Goal: Task Accomplishment & Management: Manage account settings

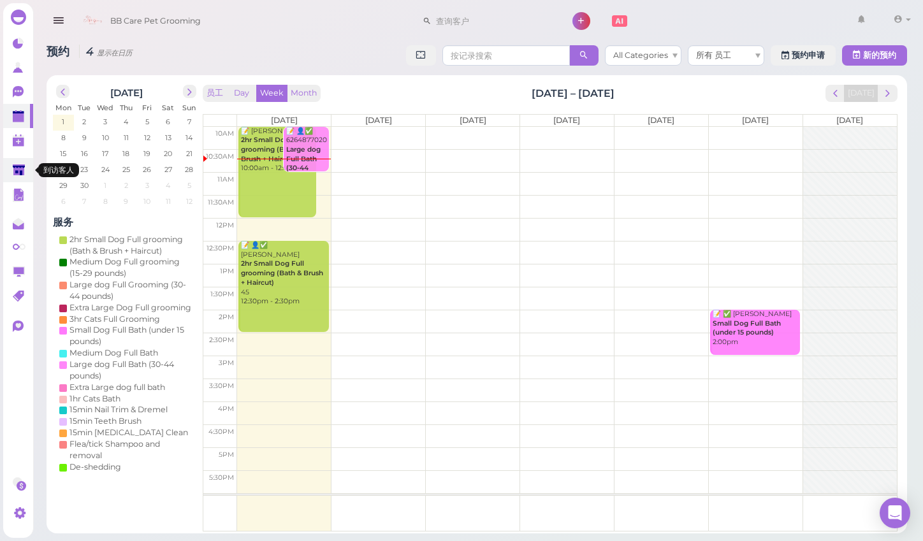
click at [29, 170] on link at bounding box center [18, 170] width 30 height 24
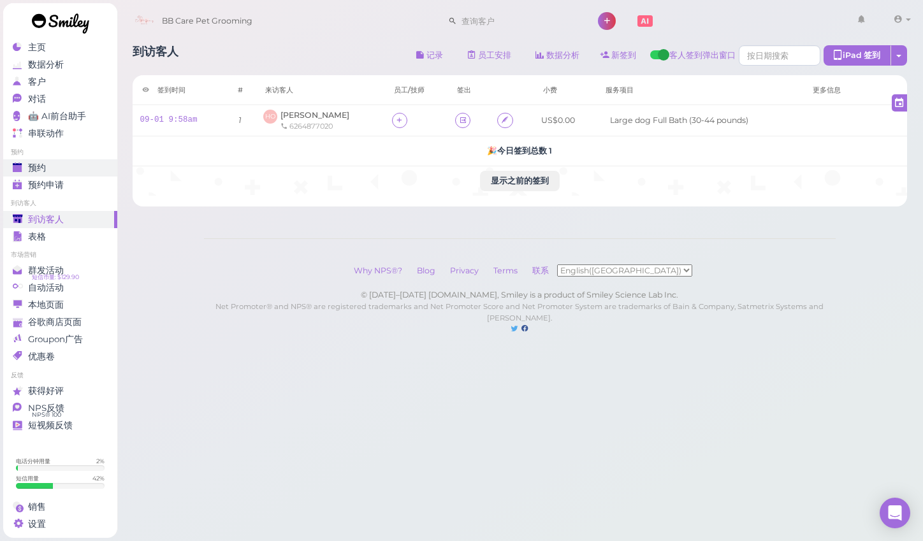
click at [72, 164] on div "预约" at bounding box center [59, 168] width 92 height 11
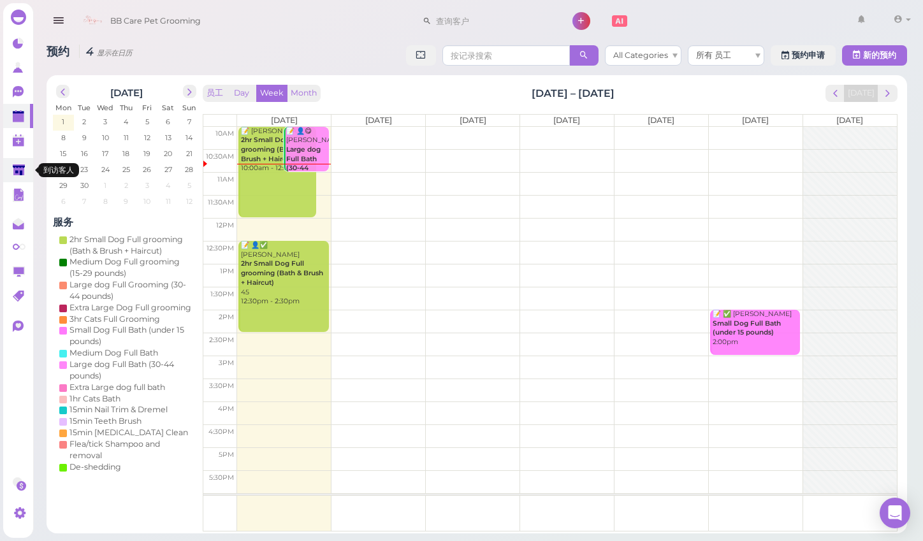
click at [18, 168] on polygon at bounding box center [19, 169] width 12 height 11
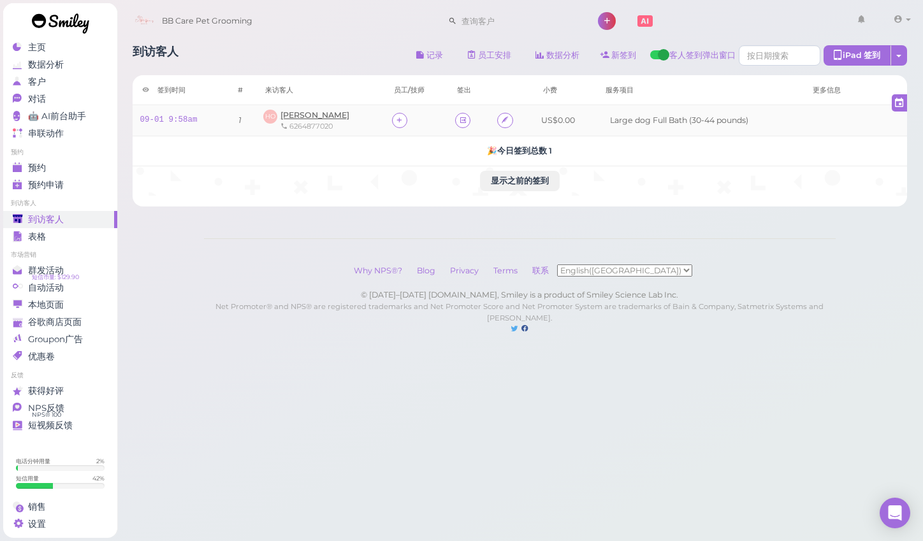
click at [317, 113] on span "[PERSON_NAME]" at bounding box center [314, 115] width 69 height 10
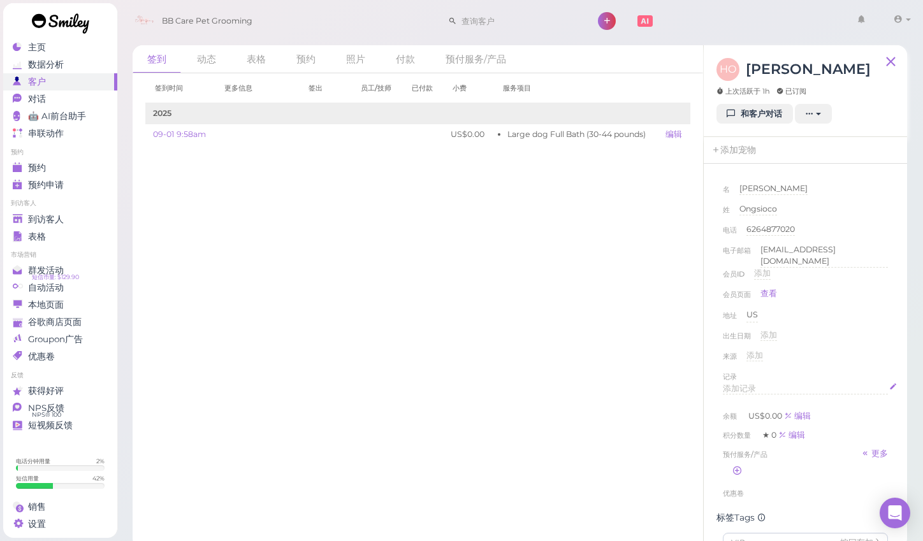
click at [732, 385] on span "添加记录" at bounding box center [739, 389] width 33 height 10
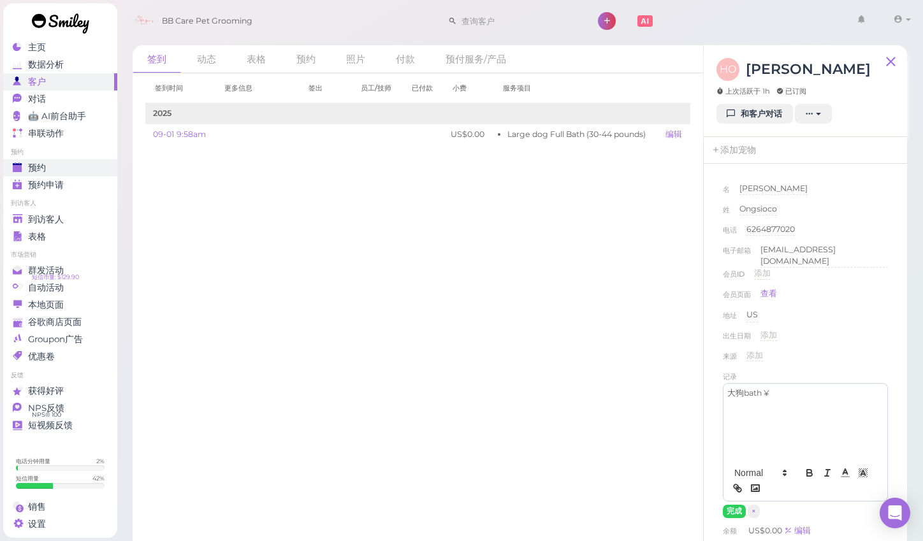
click at [82, 174] on link "预约" at bounding box center [60, 167] width 114 height 17
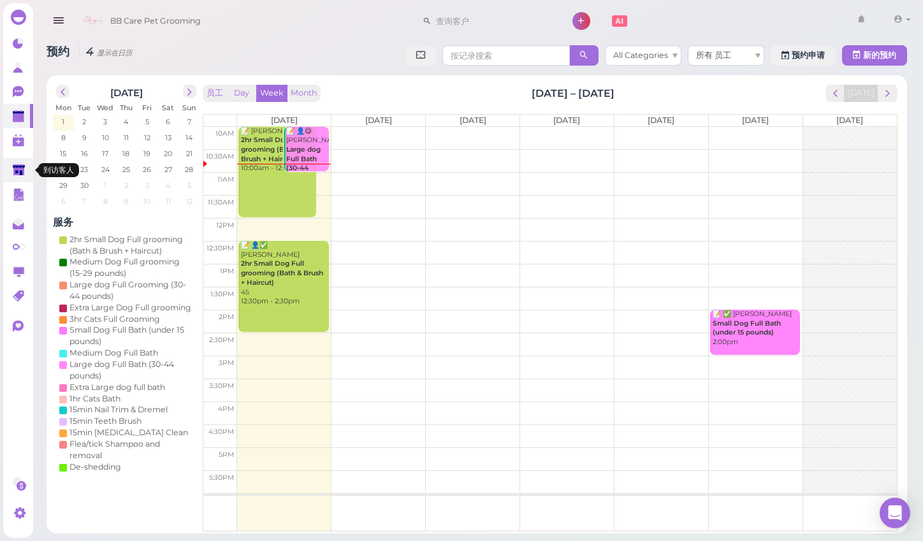
click at [16, 178] on link at bounding box center [18, 170] width 30 height 24
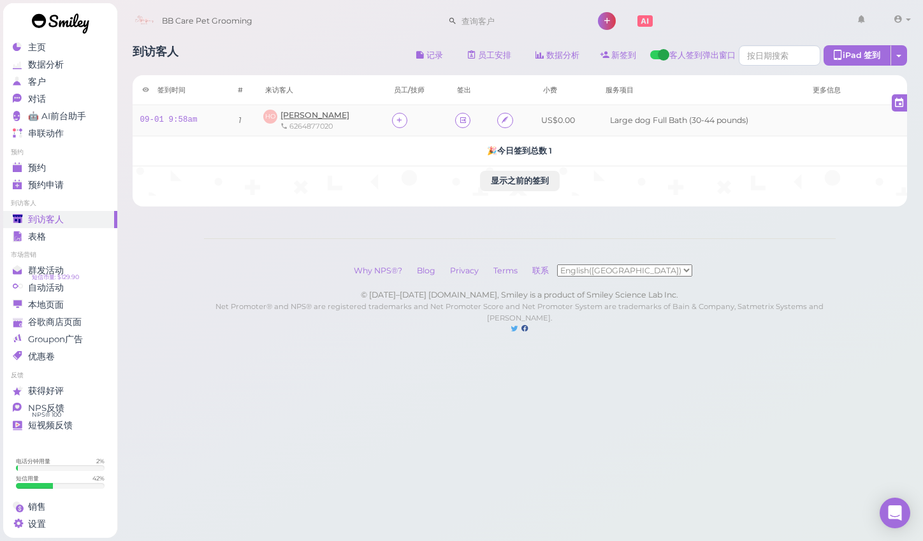
click at [305, 119] on span "[PERSON_NAME]" at bounding box center [314, 115] width 69 height 10
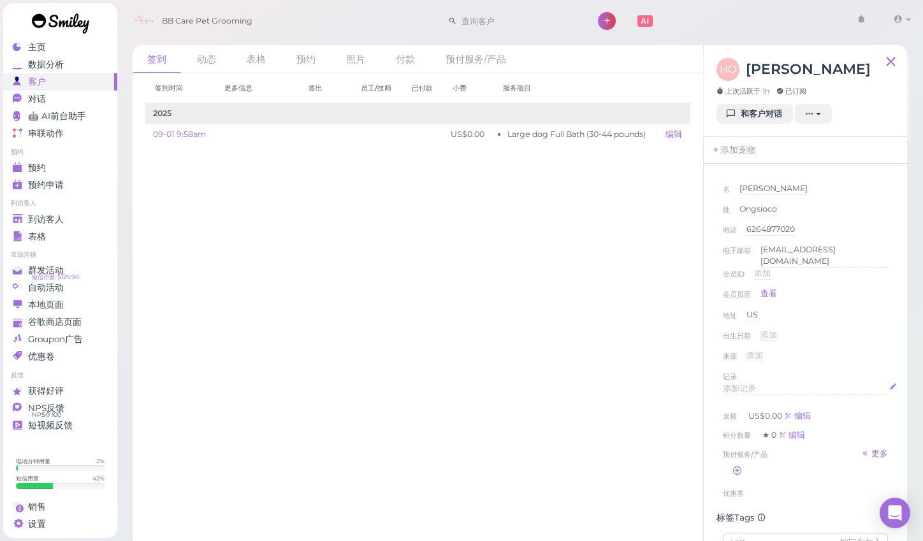
click at [753, 384] on span "添加记录" at bounding box center [739, 389] width 33 height 10
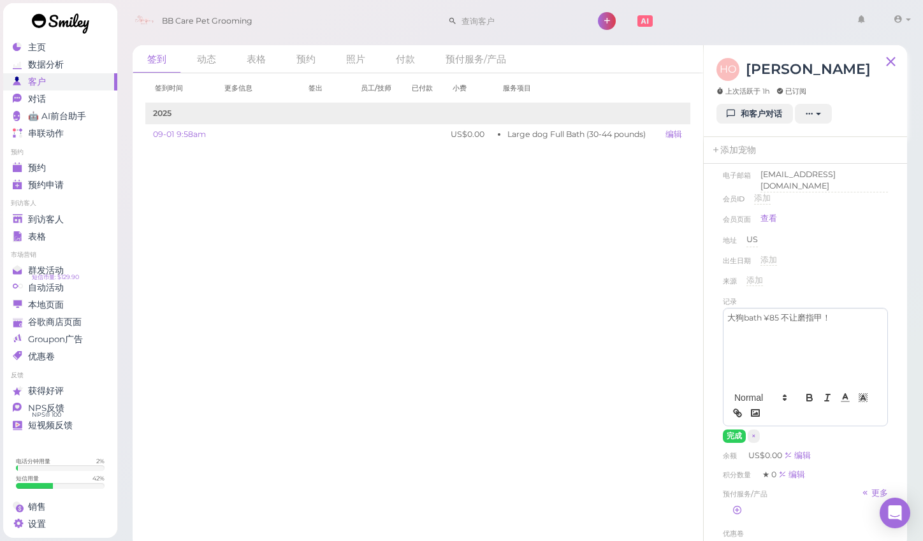
scroll to position [81, 0]
click at [730, 424] on button "完成" at bounding box center [734, 430] width 23 height 13
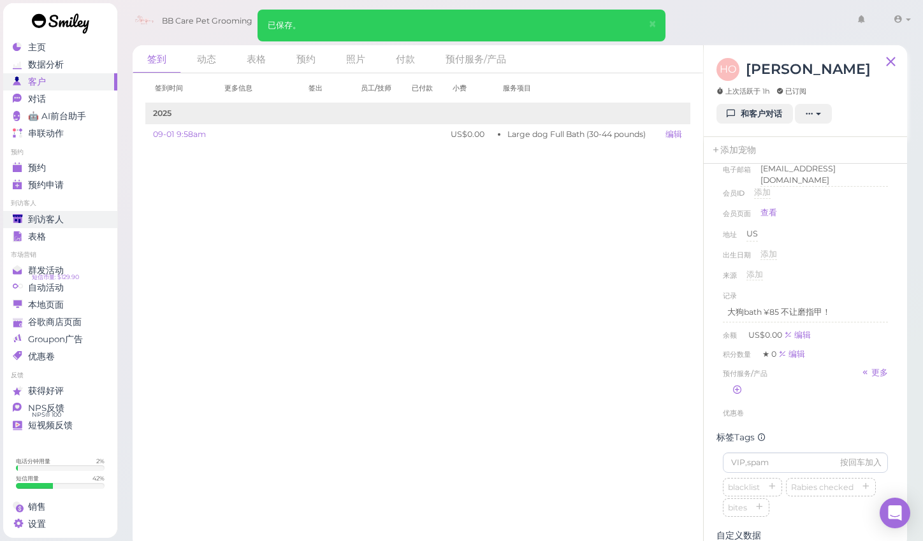
click at [52, 224] on link "到访客人" at bounding box center [60, 219] width 114 height 17
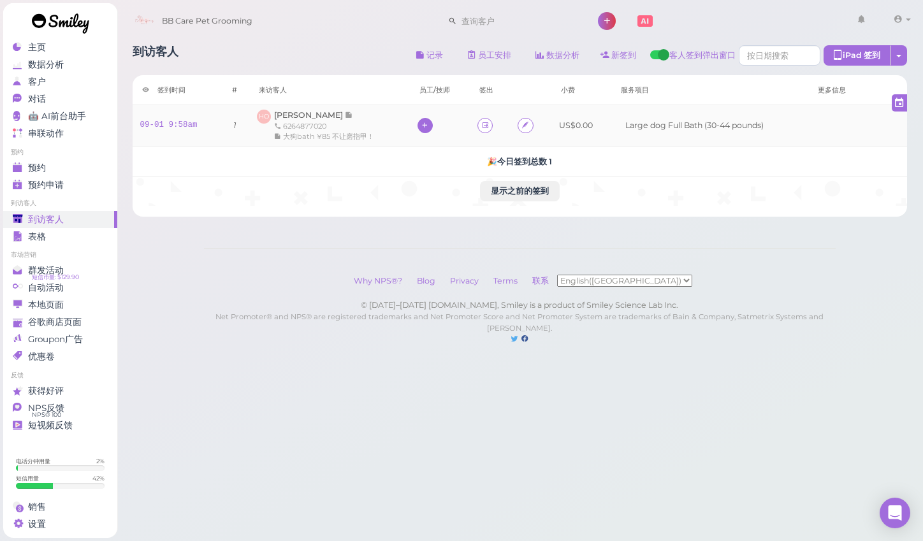
click at [424, 130] on icon at bounding box center [425, 125] width 8 height 10
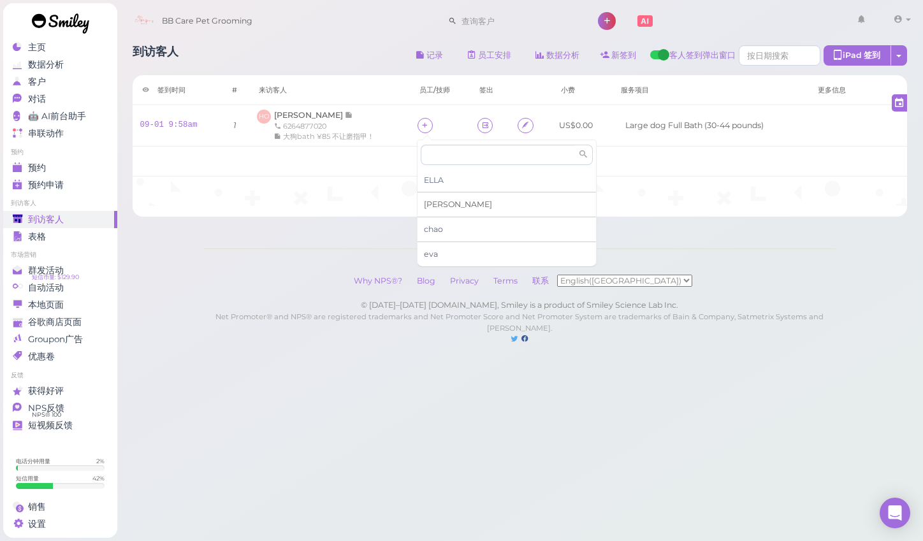
click at [451, 206] on div "[PERSON_NAME]" at bounding box center [506, 204] width 178 height 25
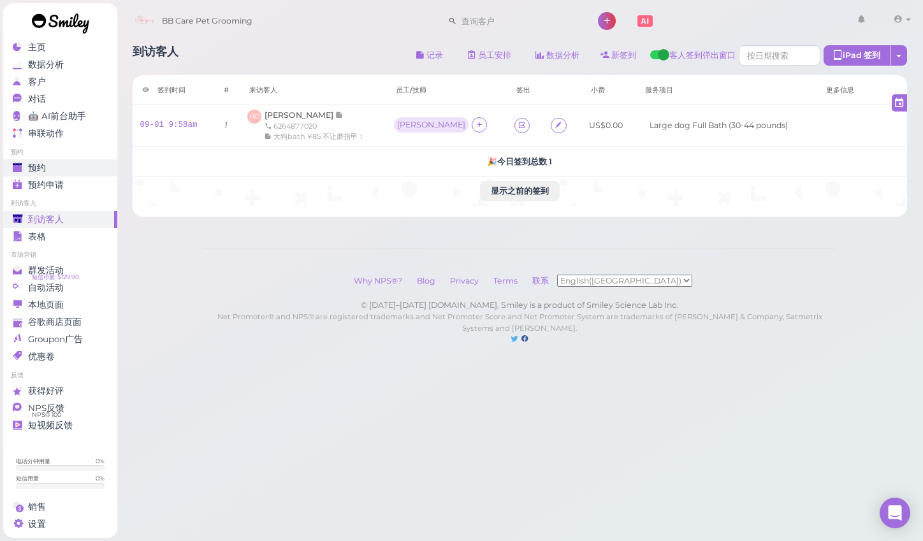
click at [54, 173] on div "预约" at bounding box center [59, 168] width 92 height 11
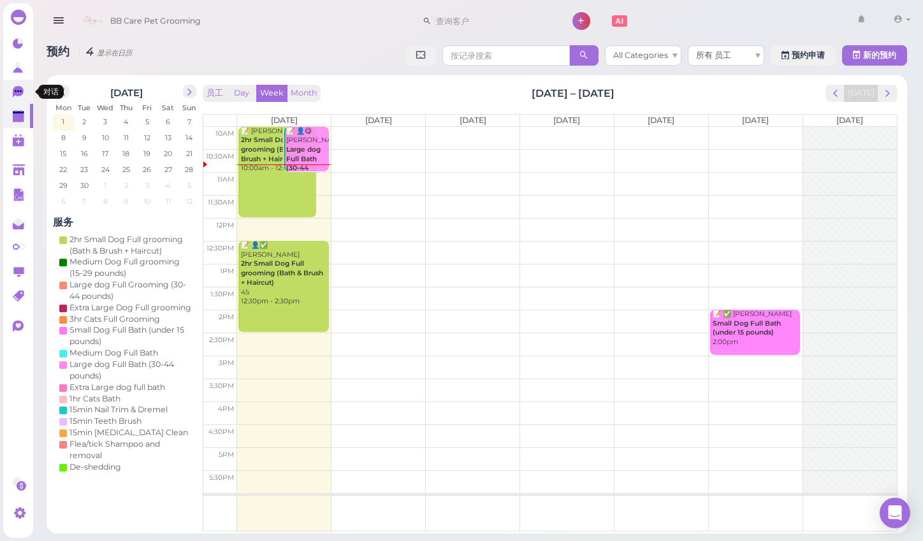
click at [11, 97] on link "0" at bounding box center [18, 92] width 30 height 24
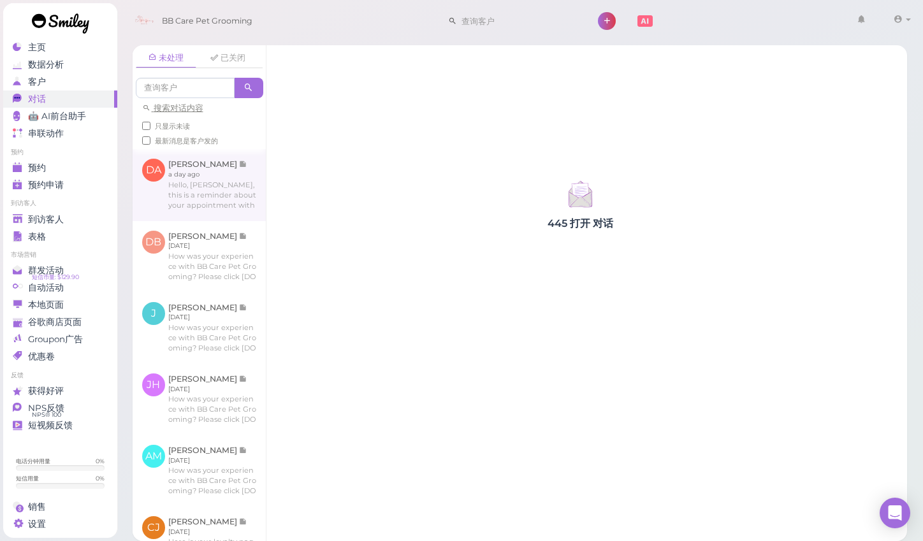
click at [201, 194] on link at bounding box center [199, 184] width 133 height 71
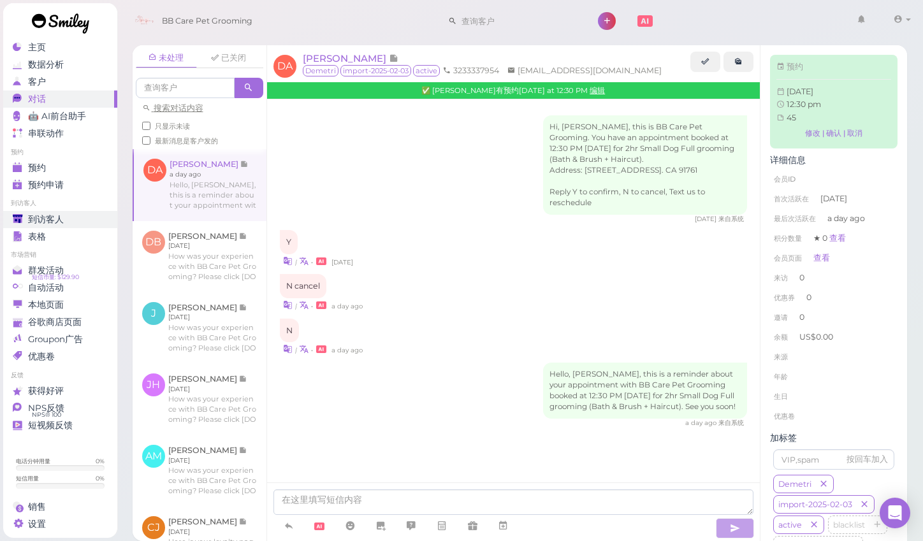
click at [55, 216] on span "到访客人" at bounding box center [46, 219] width 36 height 11
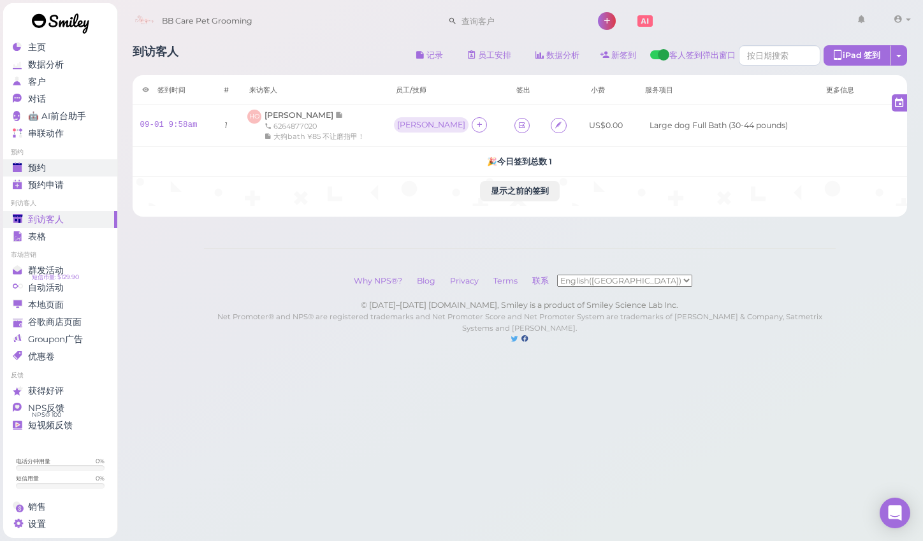
click at [55, 161] on link "预约" at bounding box center [60, 167] width 114 height 17
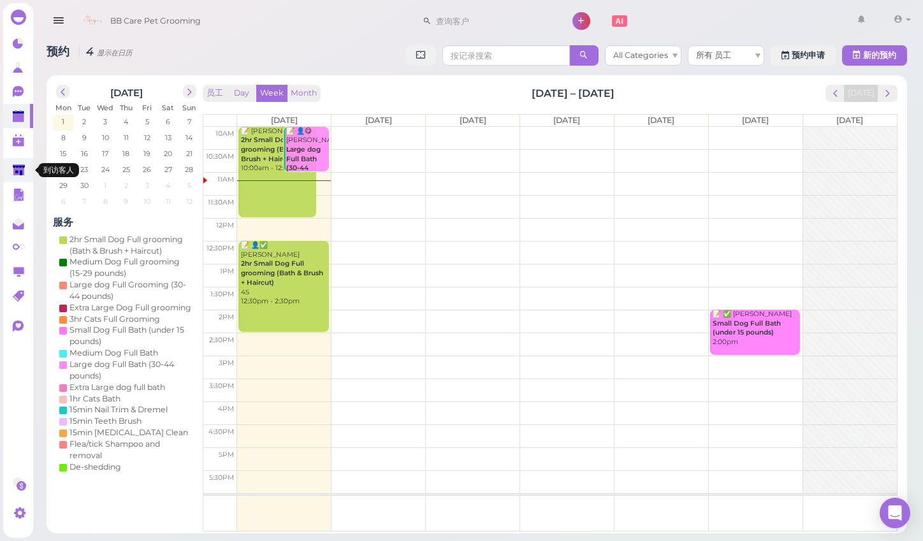
click at [22, 173] on icon at bounding box center [19, 171] width 12 height 10
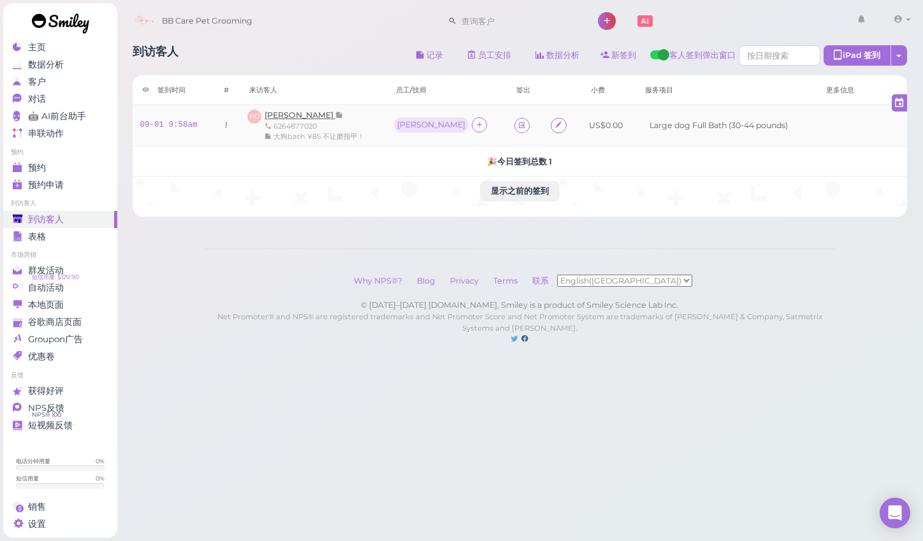
click at [305, 119] on span "[PERSON_NAME]" at bounding box center [299, 115] width 71 height 10
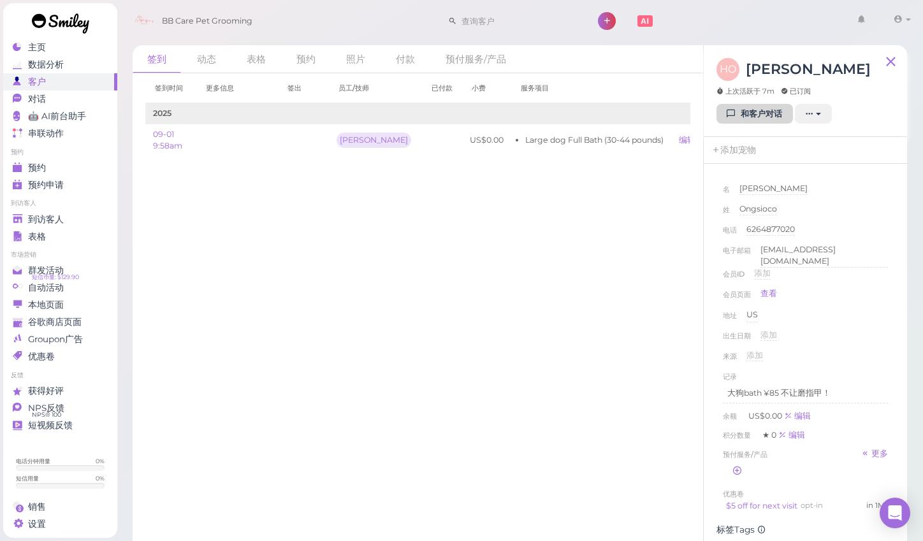
click at [738, 119] on link "和客户对话" at bounding box center [754, 114] width 76 height 20
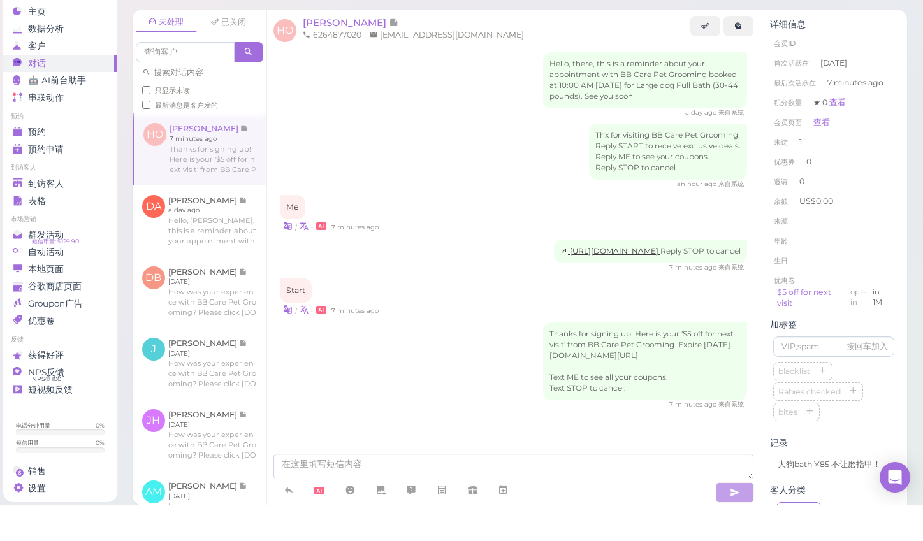
scroll to position [6, 0]
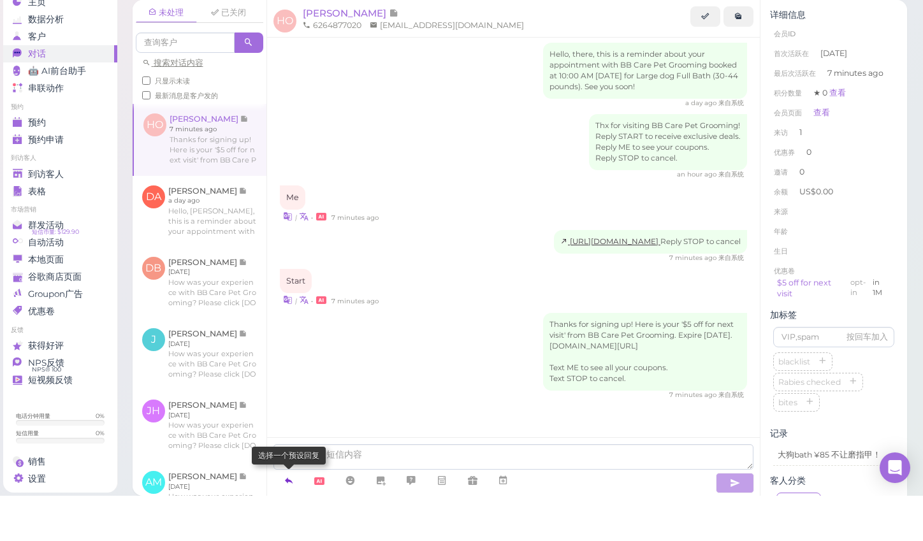
click at [293, 519] on icon at bounding box center [289, 525] width 10 height 13
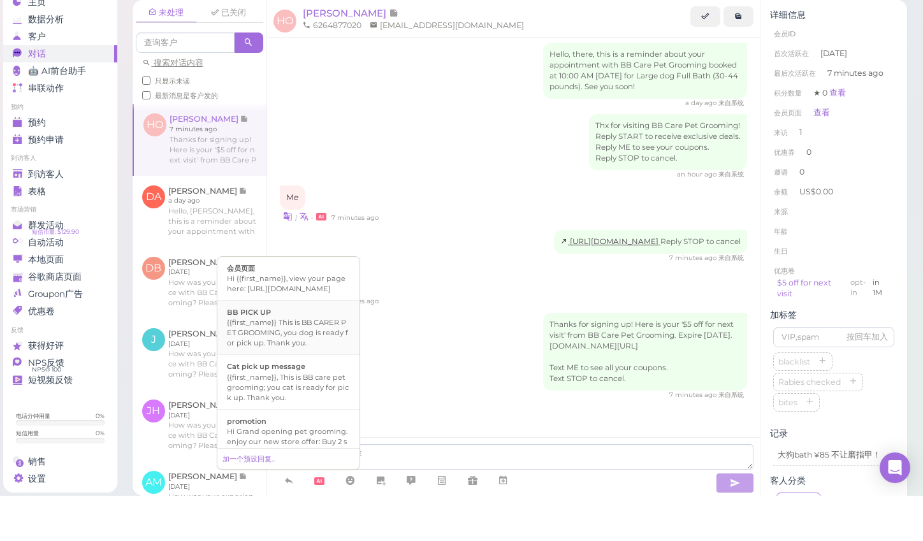
click at [315, 363] on div "{{first_name}} This is BB CARER PET GROOMING, you dog is ready for pick up. Tha…" at bounding box center [288, 378] width 123 height 31
type textarea "{{first_name}} This is BB CARER PET GROOMING, you dog is ready for pick up. Tha…"
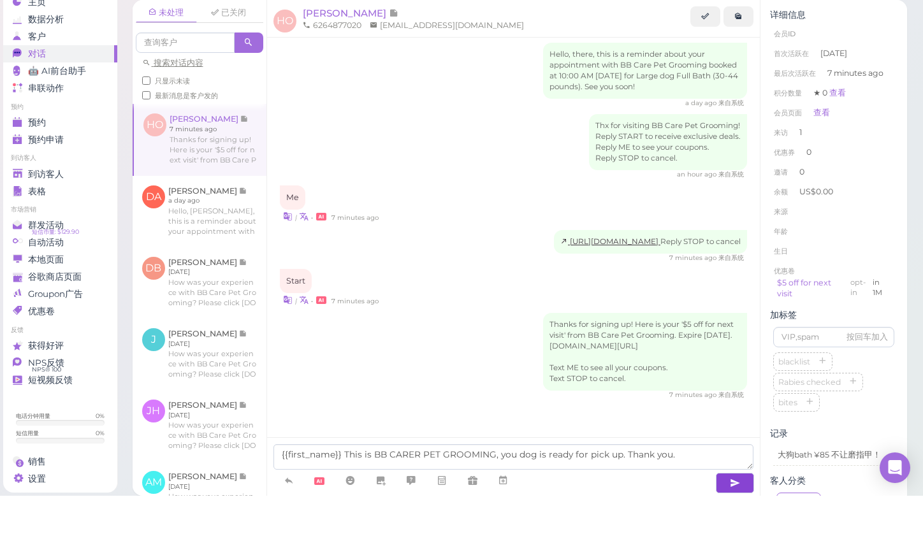
click at [739, 522] on icon "button" at bounding box center [735, 528] width 10 height 13
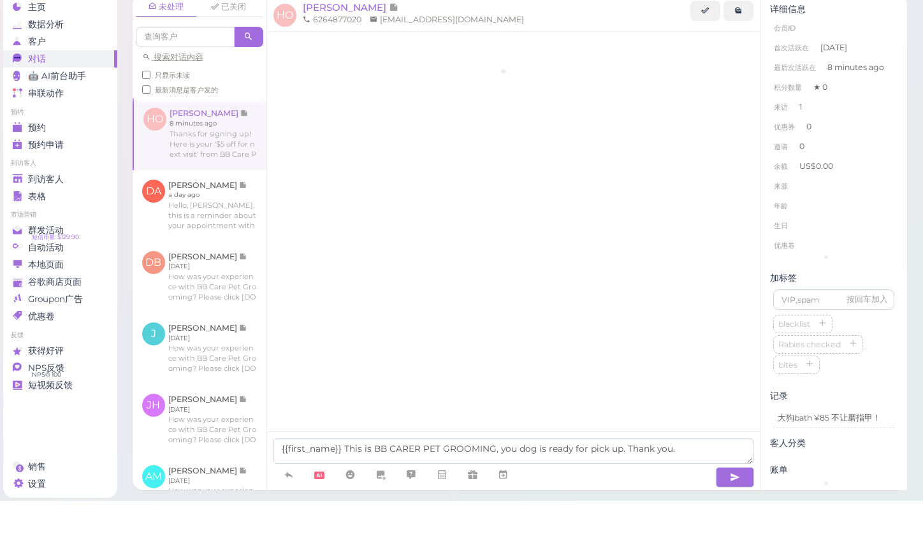
scroll to position [315, 0]
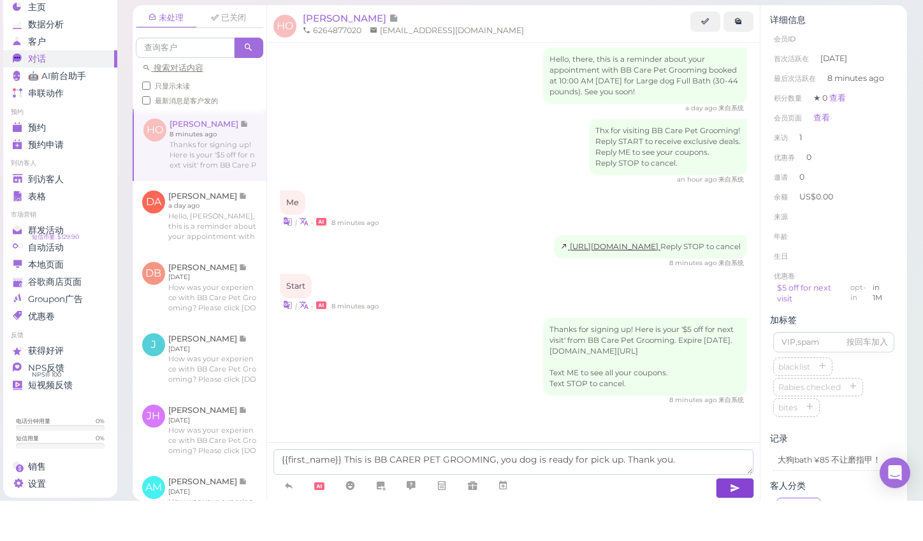
click at [739, 518] on button "button" at bounding box center [735, 528] width 38 height 20
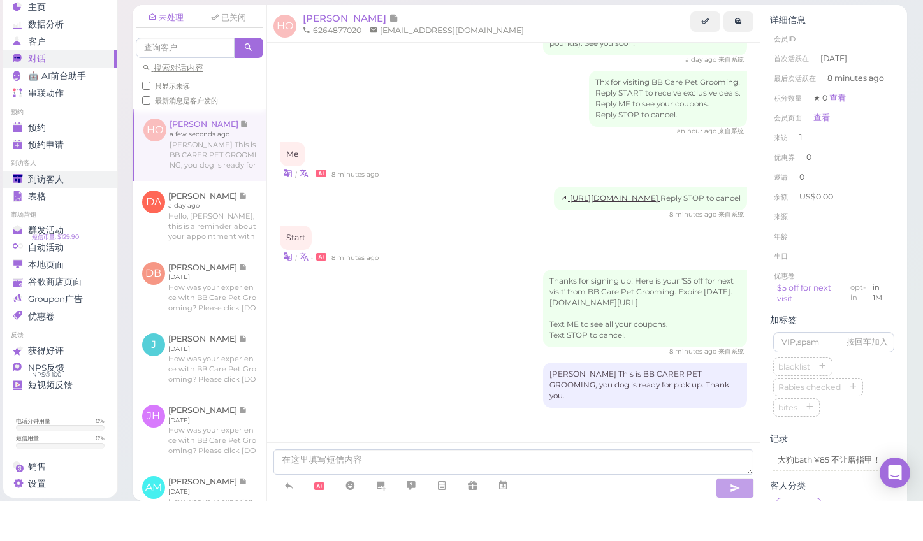
click at [74, 214] on div "到访客人" at bounding box center [59, 219] width 92 height 11
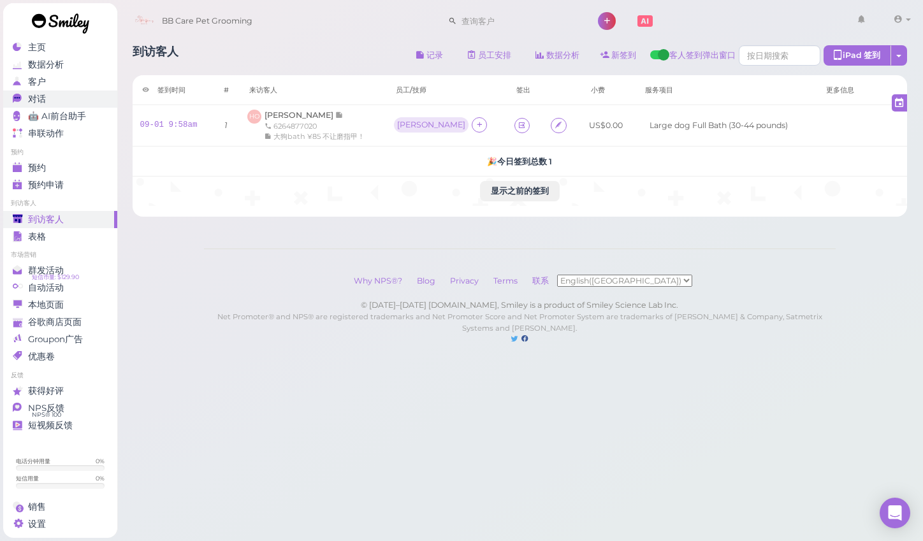
click at [62, 101] on div "对话" at bounding box center [59, 99] width 92 height 11
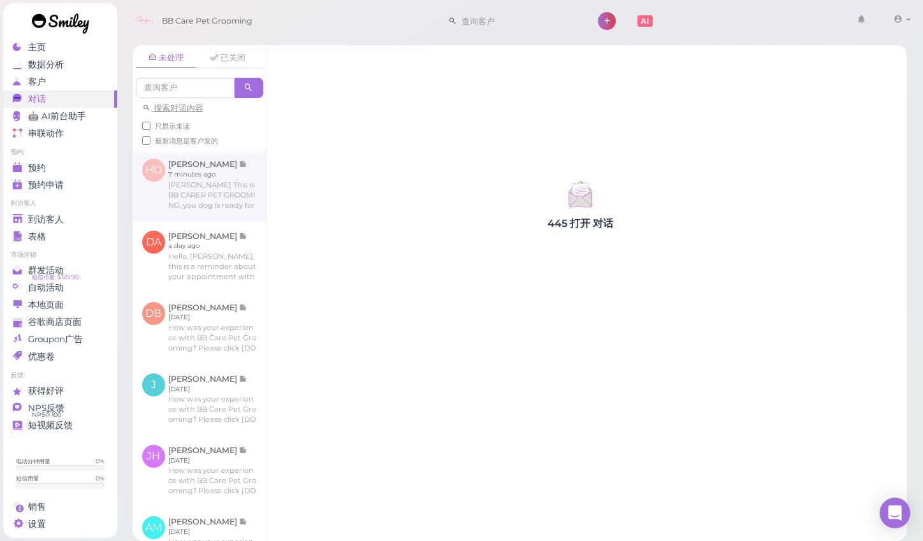
click at [195, 191] on link at bounding box center [199, 184] width 133 height 71
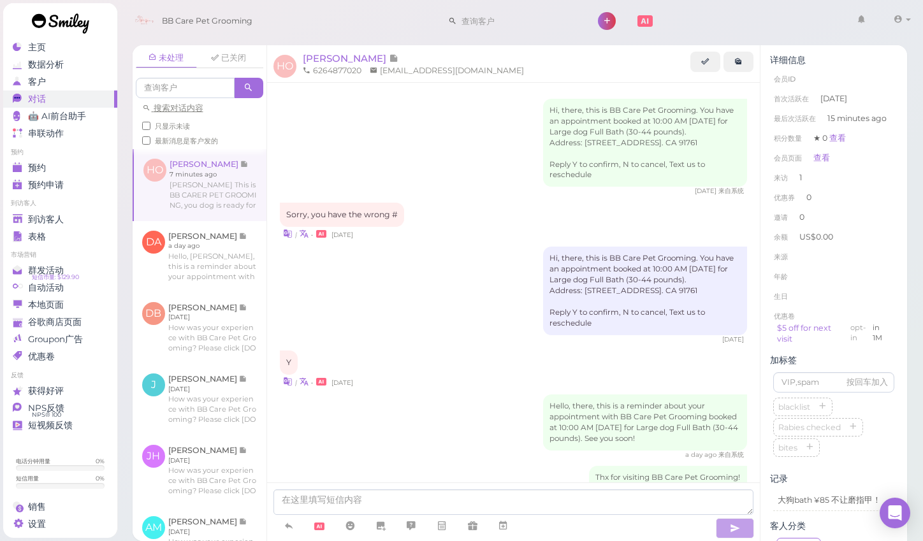
scroll to position [364, 0]
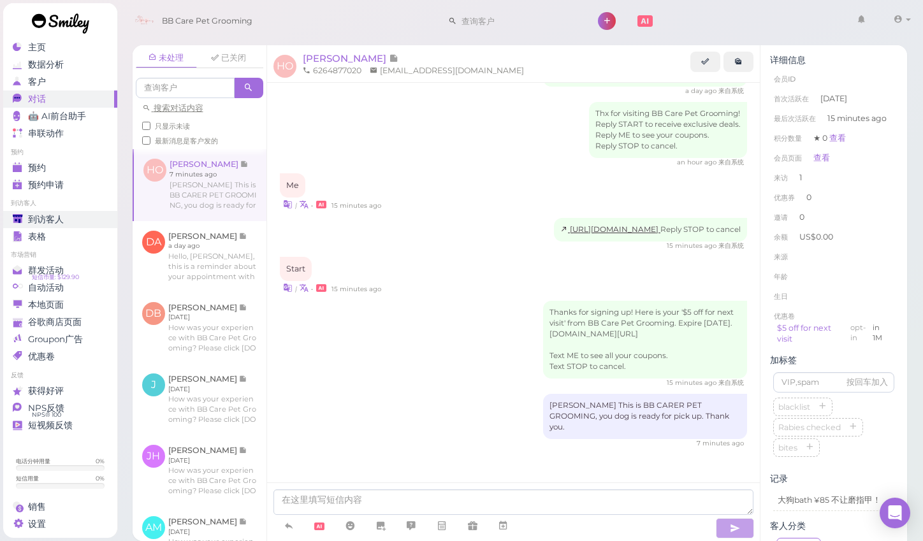
click at [66, 217] on div "到访客人" at bounding box center [59, 219] width 92 height 11
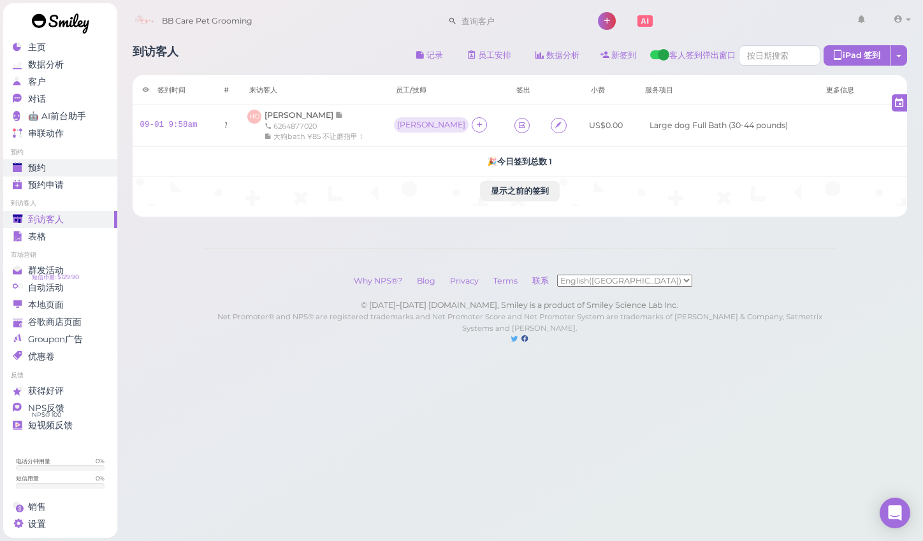
click at [65, 170] on div "预约" at bounding box center [59, 168] width 92 height 11
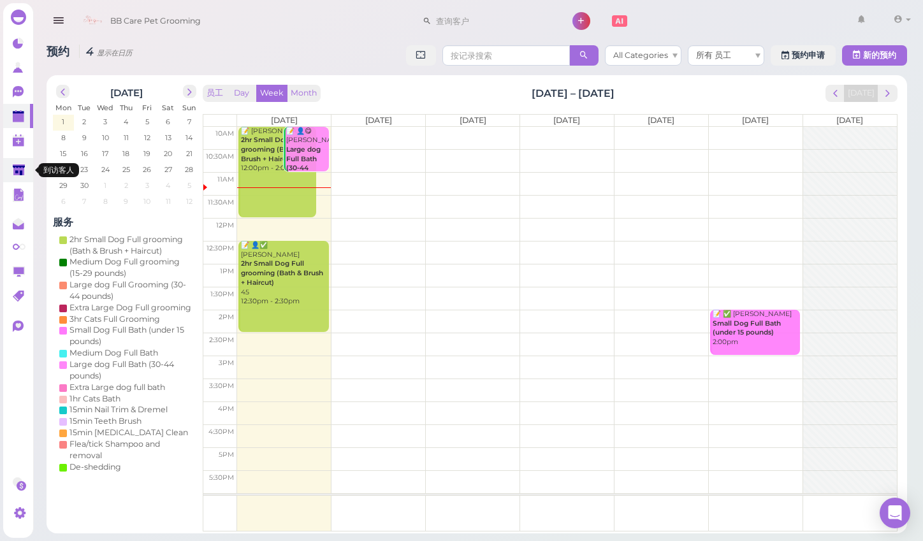
click at [18, 177] on icon at bounding box center [19, 170] width 13 height 13
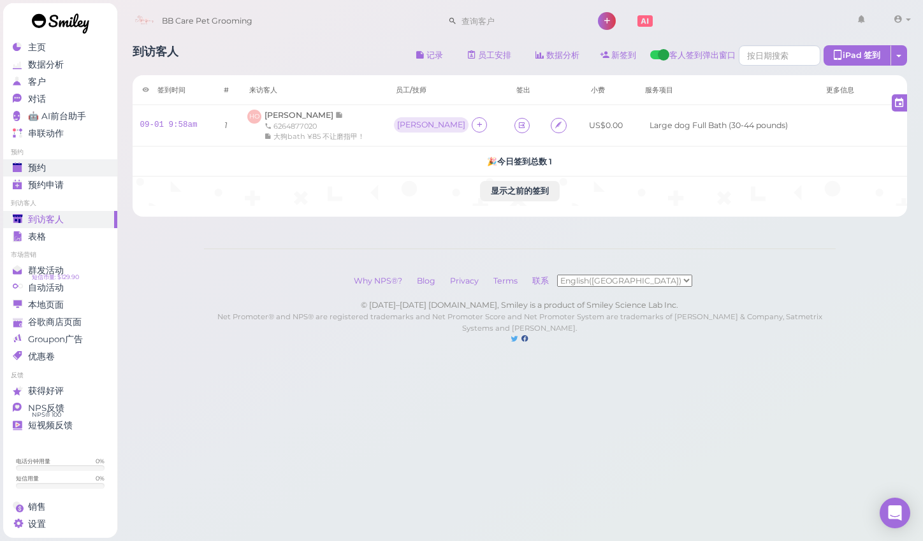
click at [75, 171] on div "预约" at bounding box center [59, 168] width 92 height 11
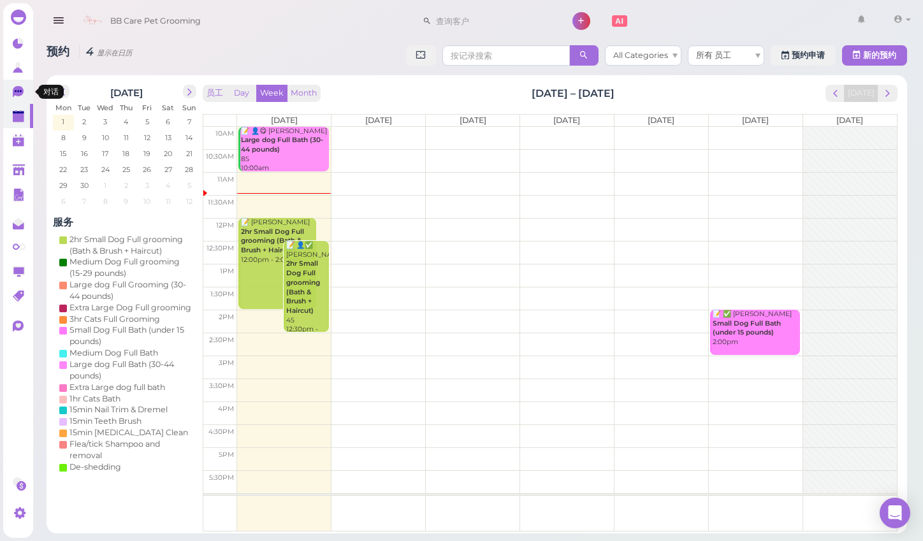
click at [17, 90] on icon at bounding box center [18, 91] width 11 height 11
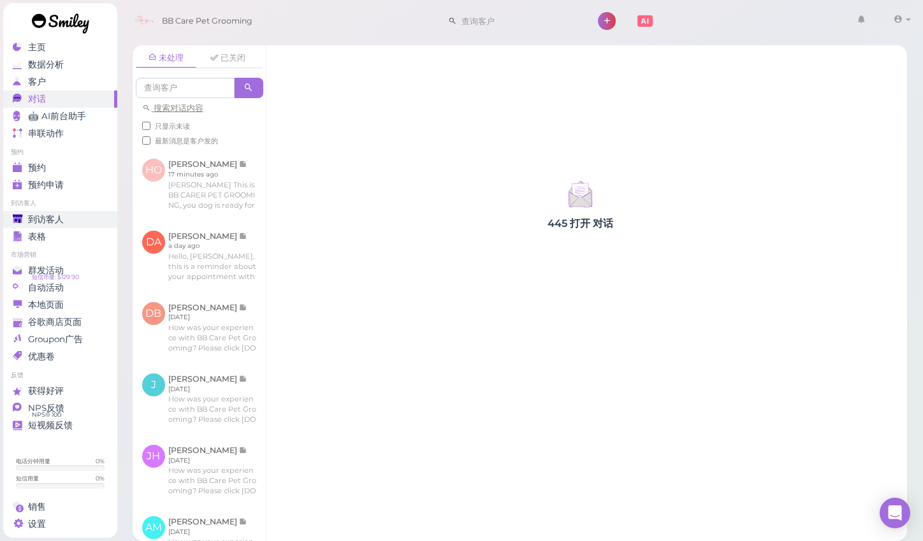
click at [95, 222] on div "到访客人" at bounding box center [59, 219] width 92 height 11
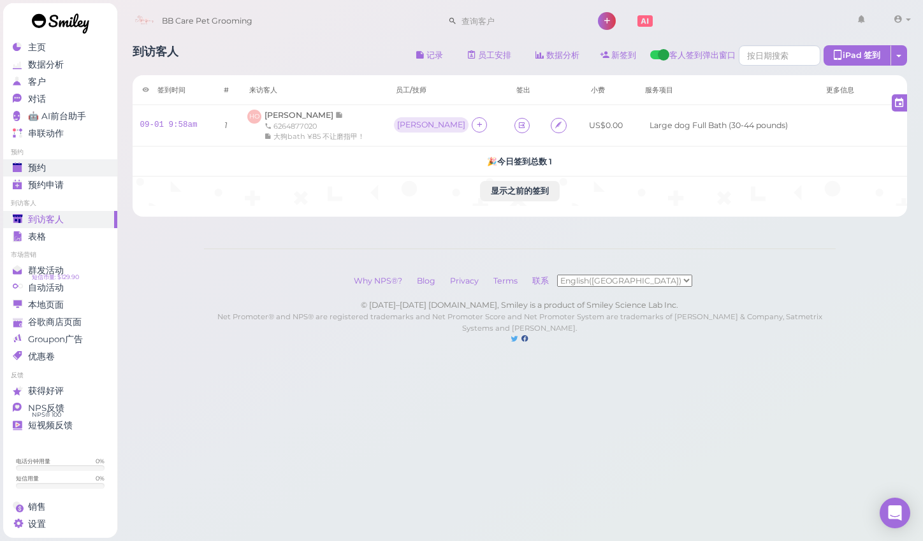
click at [66, 168] on div "预约" at bounding box center [59, 168] width 92 height 11
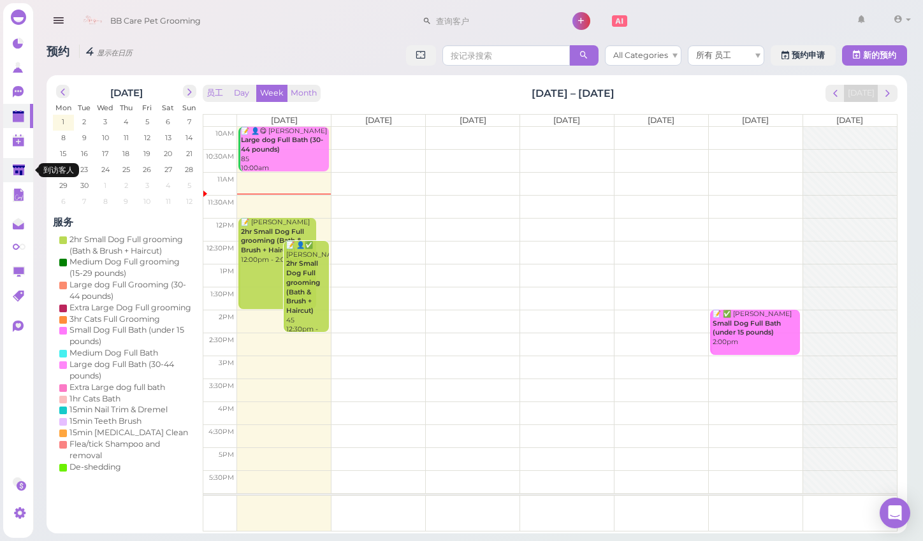
click at [13, 174] on polygon at bounding box center [19, 169] width 12 height 11
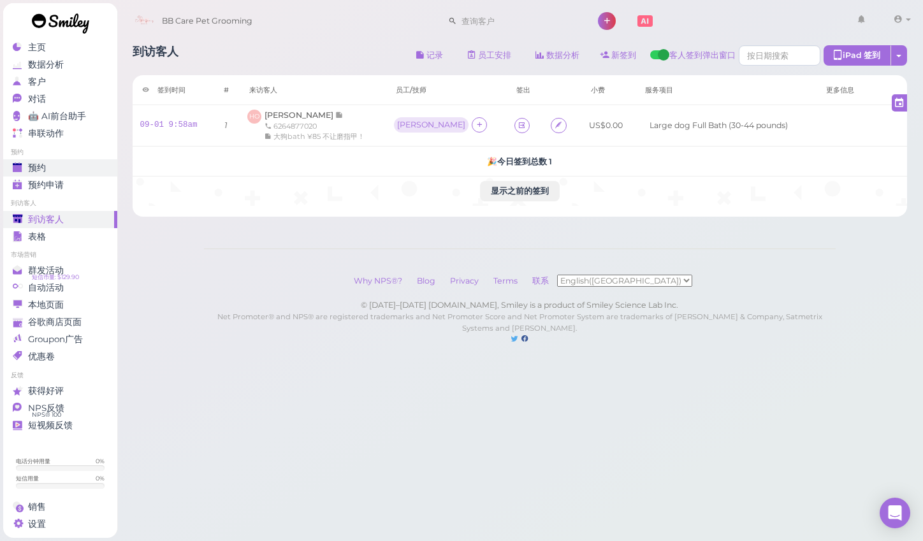
click at [50, 168] on div "预约" at bounding box center [59, 168] width 92 height 11
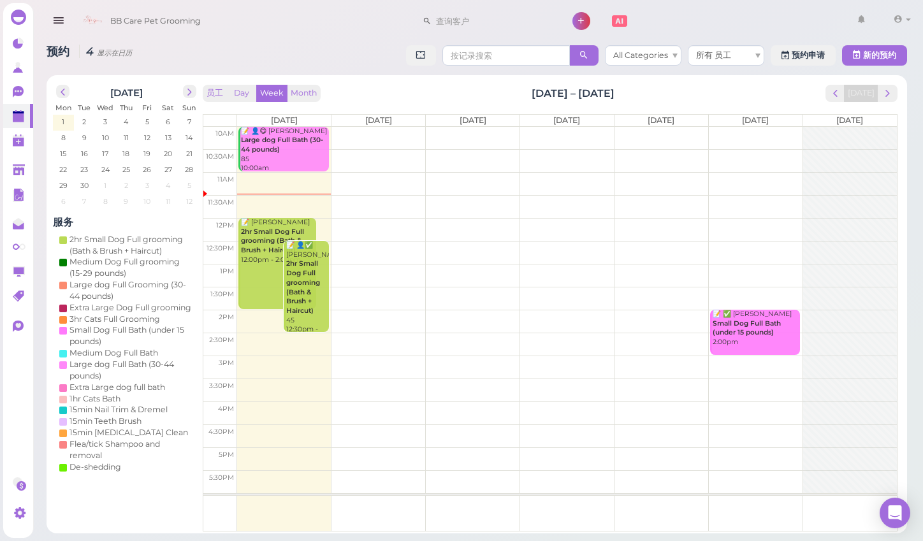
click at [263, 235] on b "2hr Small Dog Full grooming (Bath & Brush + Haircut)" at bounding box center [272, 241] width 63 height 27
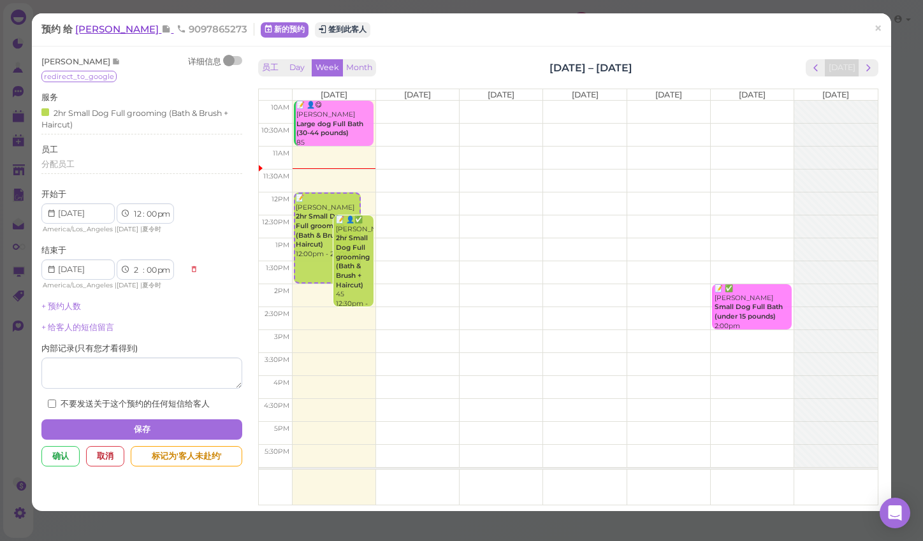
click at [122, 30] on span "[PERSON_NAME]" at bounding box center [118, 29] width 86 height 12
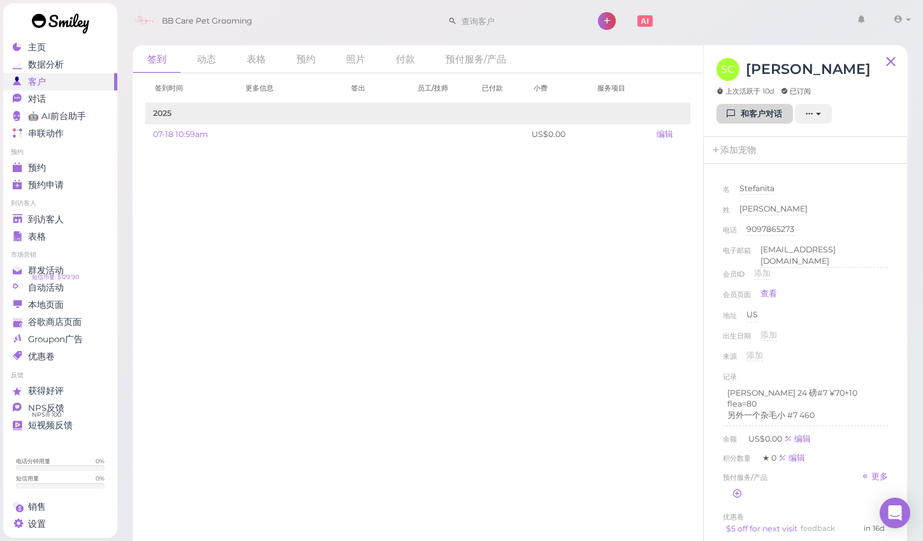
click at [755, 117] on link "和客户对话" at bounding box center [754, 114] width 76 height 20
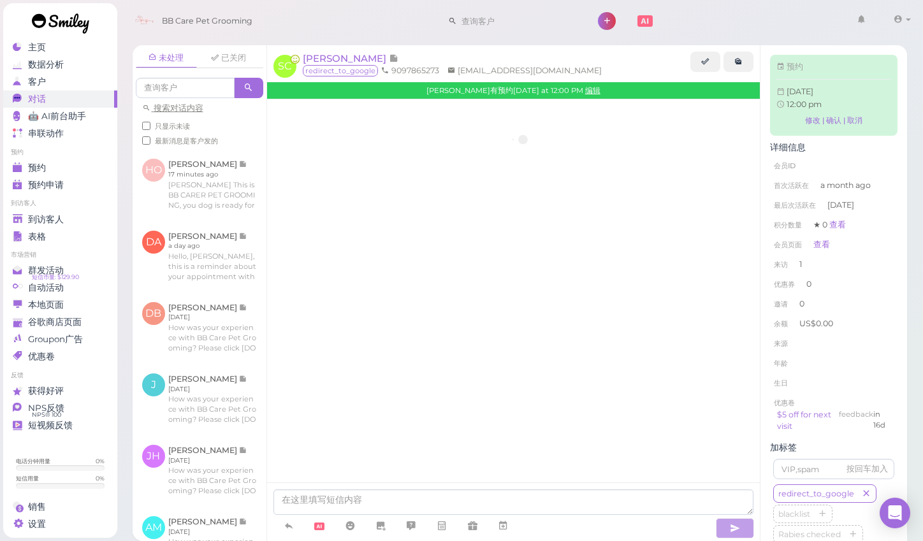
scroll to position [725, 0]
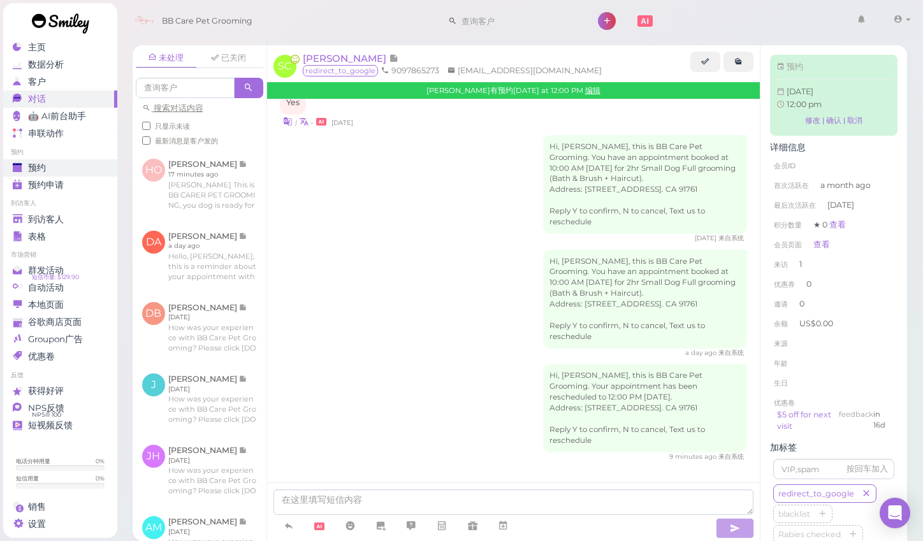
click at [73, 168] on div "预约" at bounding box center [59, 168] width 92 height 11
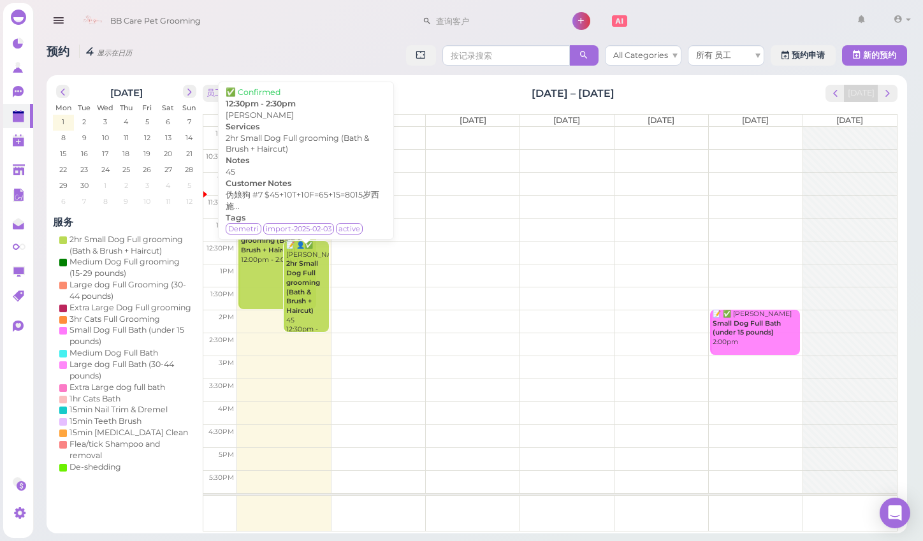
click at [301, 269] on b "2hr Small Dog Full grooming (Bath & Brush + Haircut)" at bounding box center [303, 286] width 34 height 55
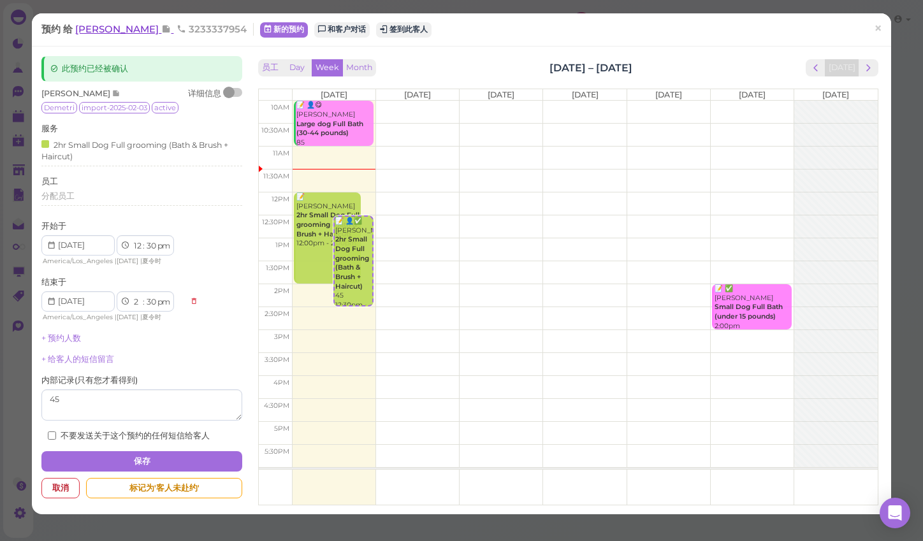
click at [112, 33] on span "[PERSON_NAME]" at bounding box center [118, 29] width 86 height 12
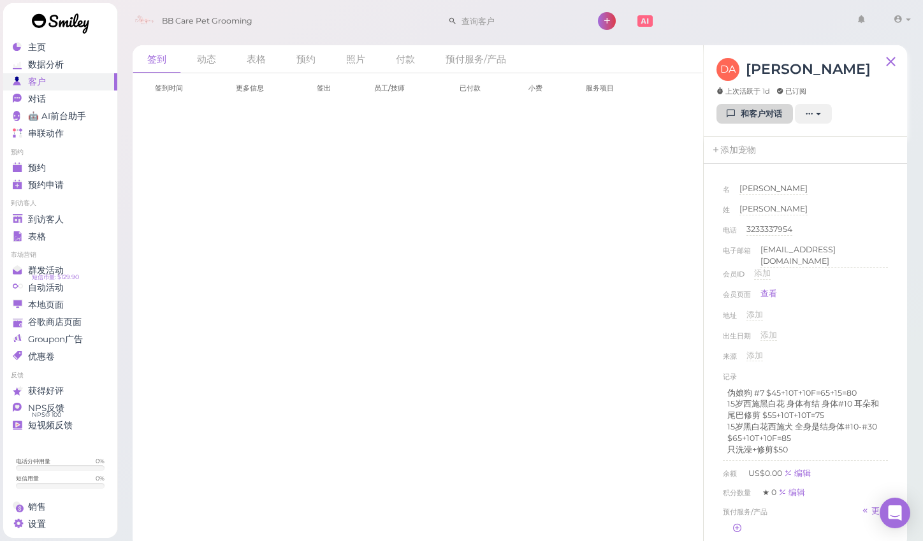
click at [746, 116] on link "和客户对话" at bounding box center [754, 114] width 76 height 20
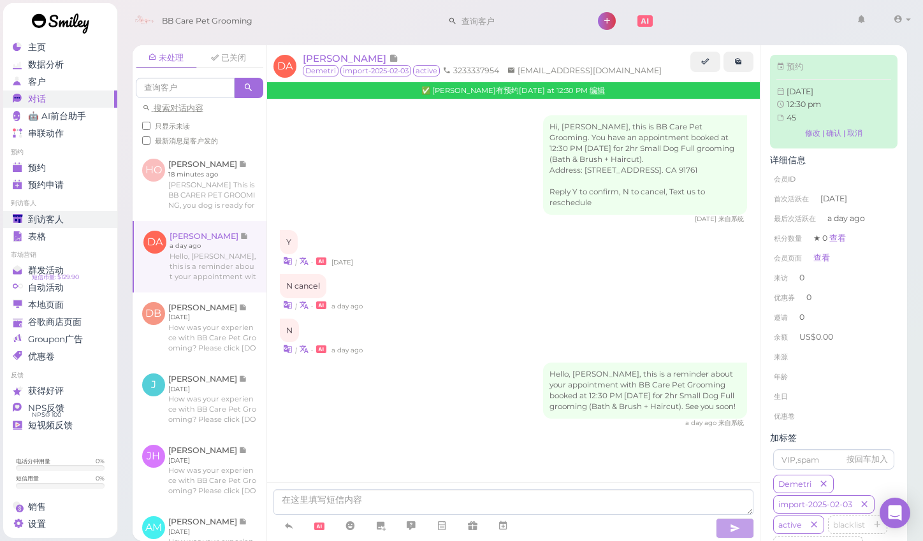
click at [38, 221] on span "到访客人" at bounding box center [46, 219] width 36 height 11
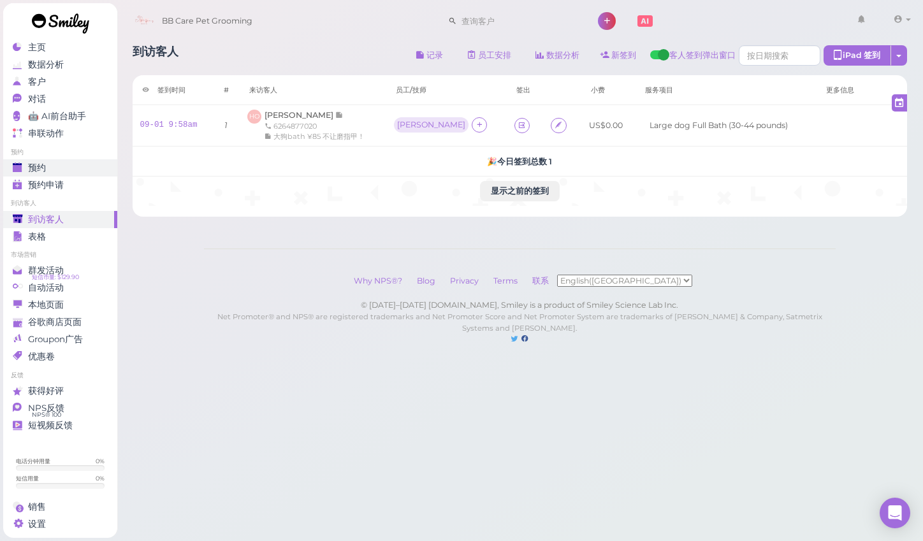
click at [76, 175] on link "预约" at bounding box center [60, 167] width 114 height 17
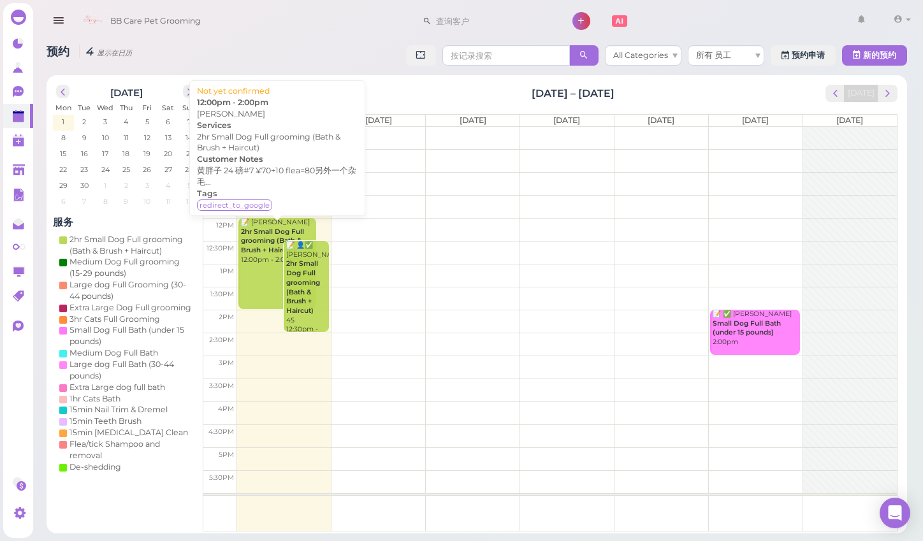
click at [250, 262] on link "📝 Stefanita Cooper 2hr Small Dog Full grooming (Bath & Brush + Haircut) 12:00pm…" at bounding box center [276, 263] width 77 height 91
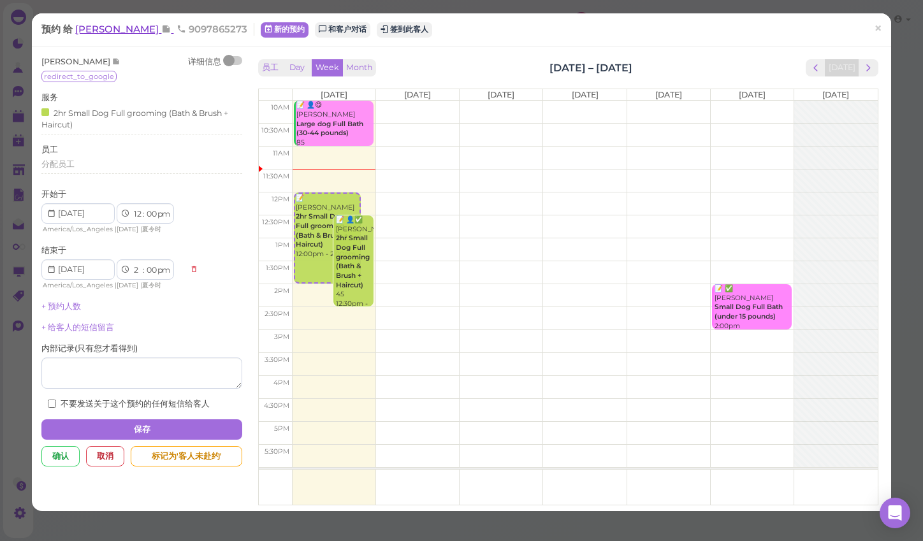
click at [128, 27] on span "[PERSON_NAME]" at bounding box center [118, 29] width 86 height 12
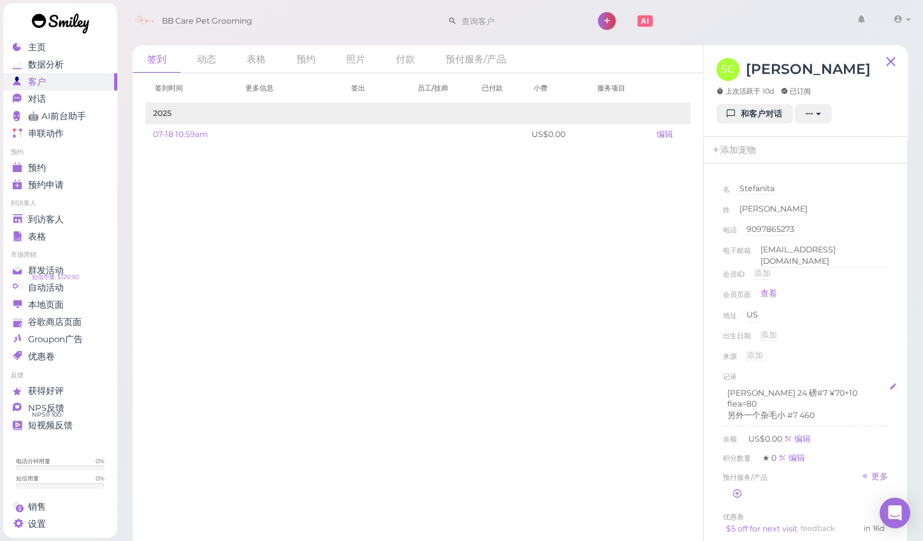
click at [803, 410] on p "另外一个杂毛小 #7 460" at bounding box center [805, 415] width 156 height 11
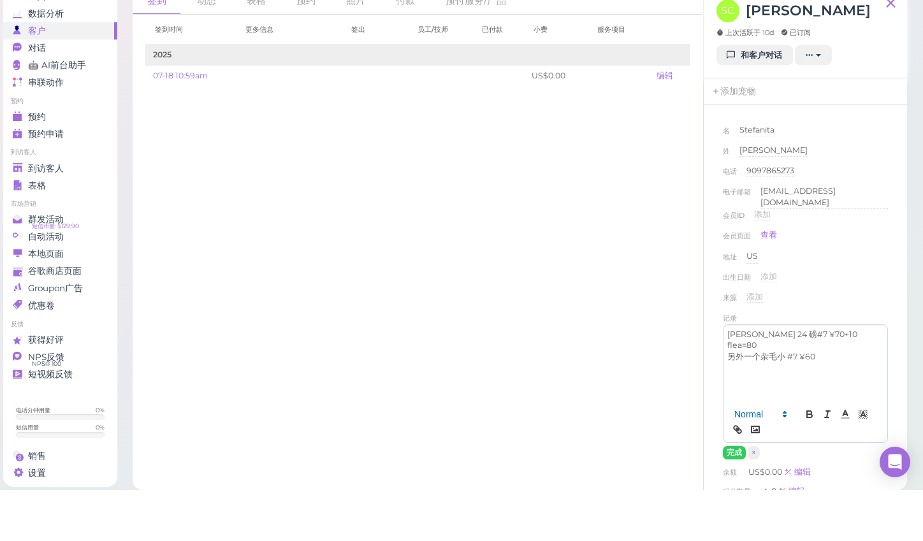
scroll to position [9, 0]
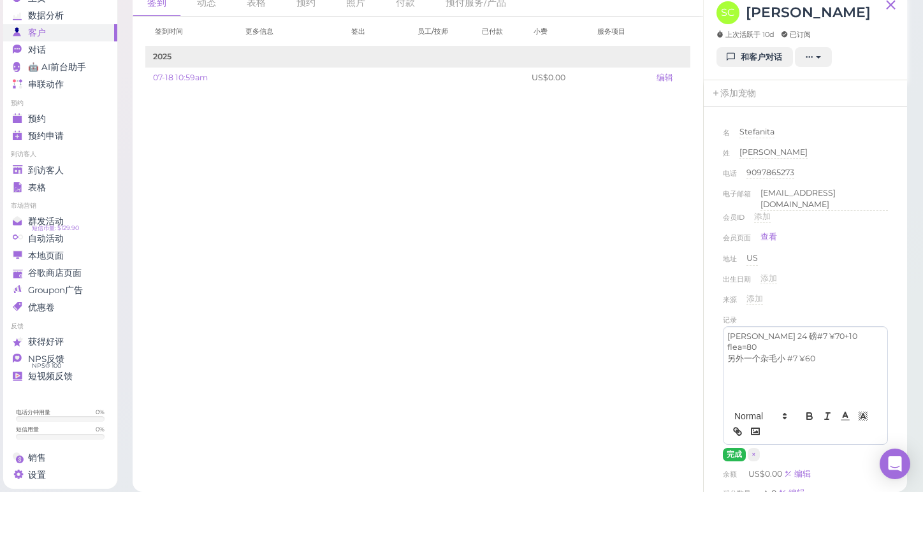
click at [737, 497] on button "完成" at bounding box center [734, 503] width 23 height 13
click at [78, 214] on div "到访客人" at bounding box center [59, 219] width 92 height 11
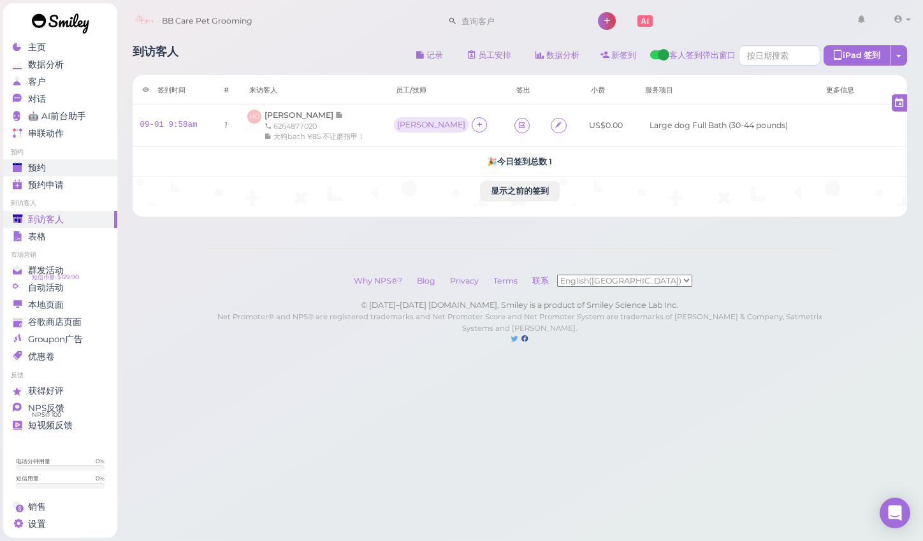
click at [73, 164] on div "预约" at bounding box center [59, 168] width 92 height 11
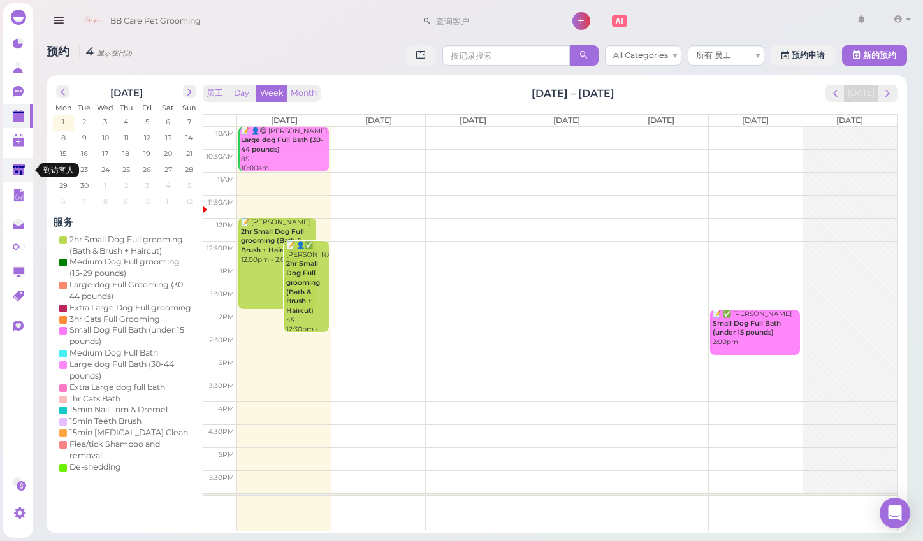
click at [22, 171] on polygon at bounding box center [19, 169] width 12 height 11
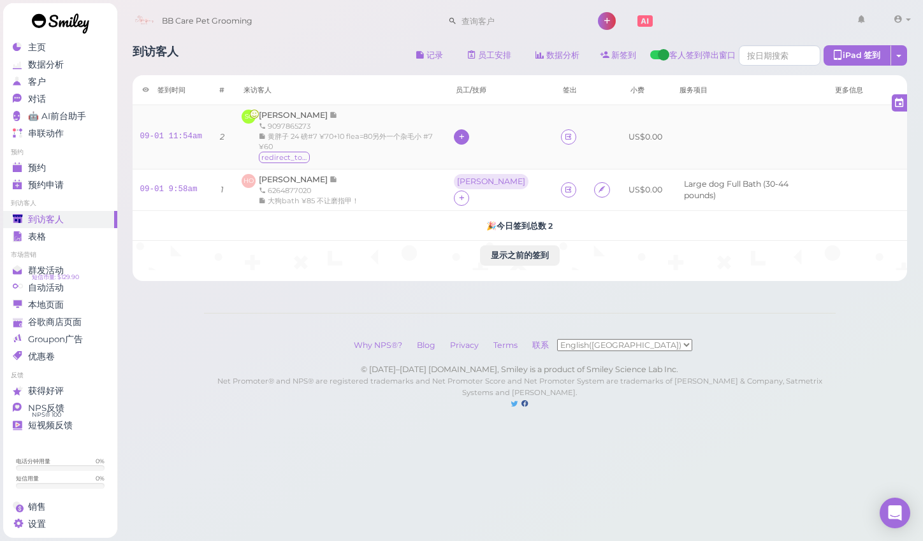
click at [466, 135] on icon at bounding box center [462, 137] width 8 height 10
click at [498, 215] on div "[PERSON_NAME]" at bounding box center [568, 211] width 178 height 25
